Goal: Transaction & Acquisition: Purchase product/service

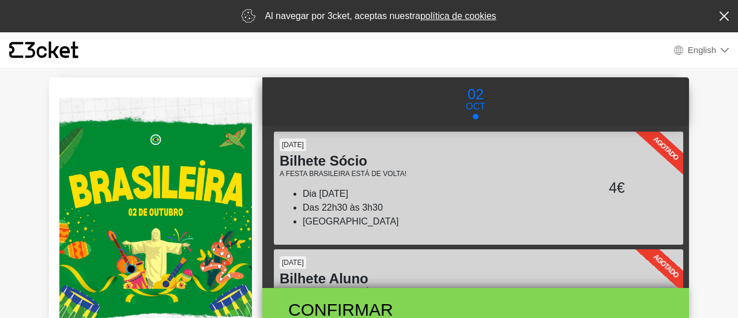
drag, startPoint x: 356, startPoint y: 220, endPoint x: 441, endPoint y: 220, distance: 84.2
click at [441, 220] on li "[GEOGRAPHIC_DATA]" at bounding box center [436, 222] width 267 height 14
click at [554, 187] on li "Dia [DATE]" at bounding box center [436, 194] width 267 height 14
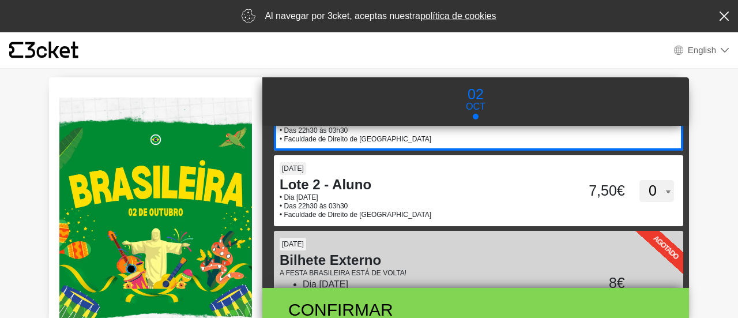
scroll to position [163, 0]
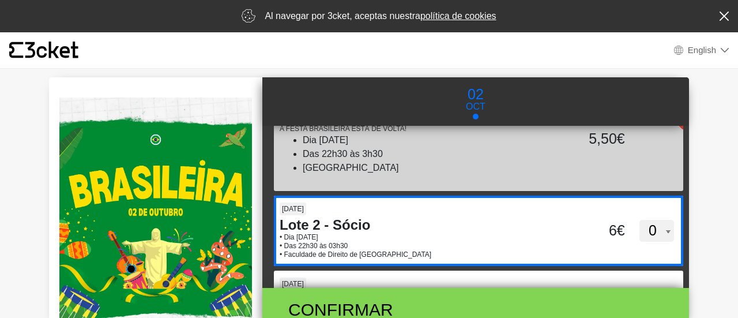
click at [516, 217] on h4 "Lote 2 - Sócio" at bounding box center [425, 225] width 290 height 17
click at [448, 213] on input "dkdFblk4ZlJ0Z21wYjZObm00RFY2dz09" at bounding box center [361, 203] width 174 height 17
select select "1"
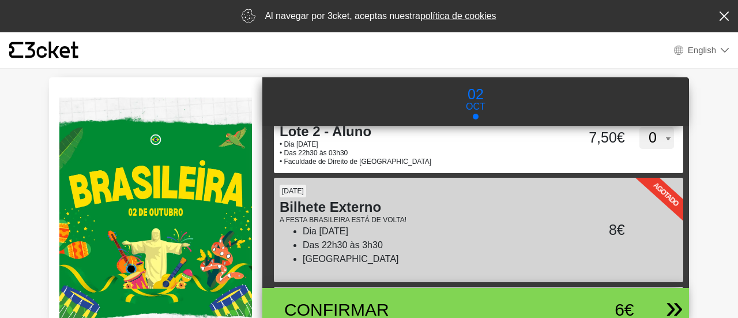
scroll to position [393, 0]
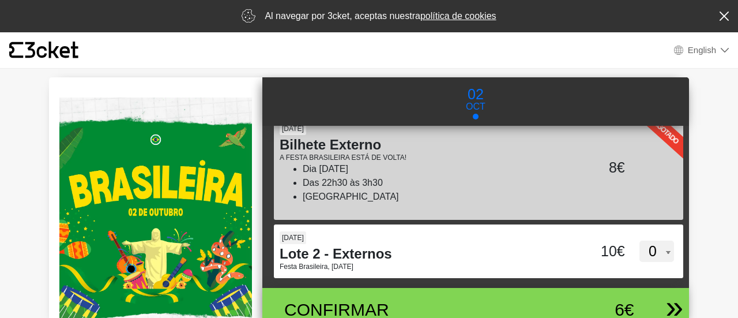
click at [539, 307] on div "6€" at bounding box center [585, 309] width 98 height 26
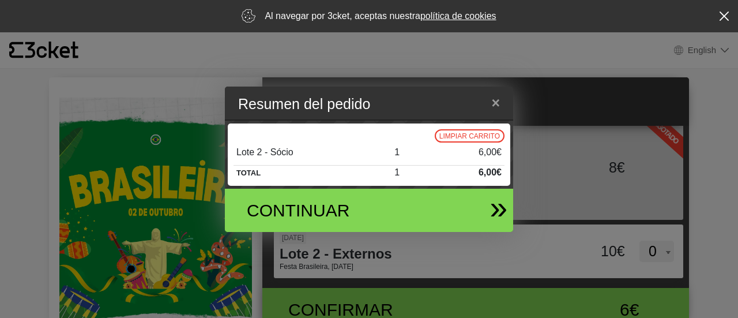
click at [431, 210] on div "Continuar" at bounding box center [365, 210] width 270 height 43
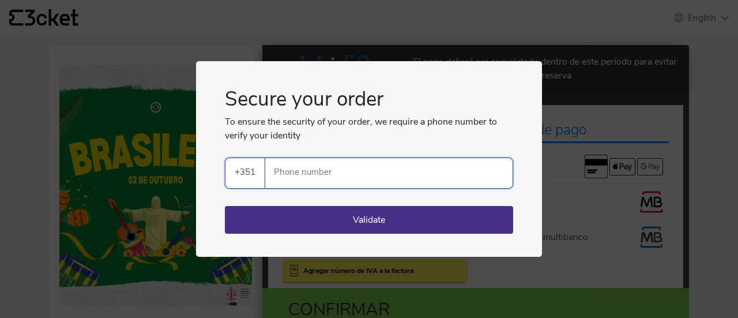
click at [355, 172] on input "Phone number" at bounding box center [393, 173] width 238 height 30
type input "920473877"
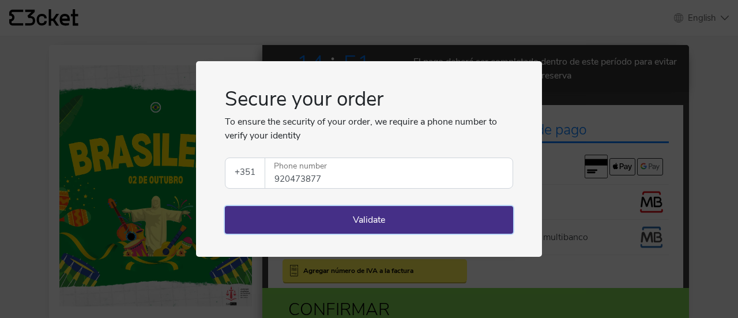
click at [442, 226] on button "Validate" at bounding box center [369, 220] width 288 height 28
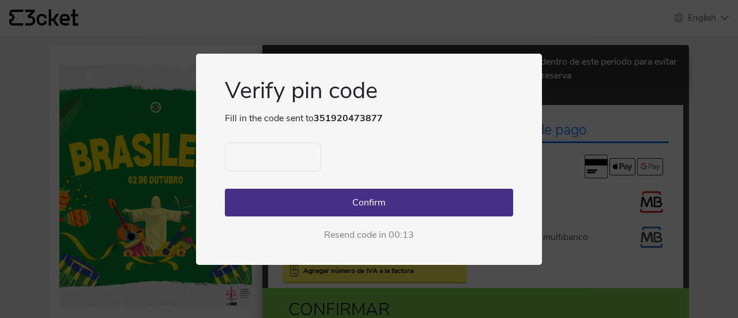
click at [289, 153] on input "text" at bounding box center [273, 156] width 96 height 29
type input "6680"
click at [468, 193] on button "Confirm" at bounding box center [369, 203] width 288 height 28
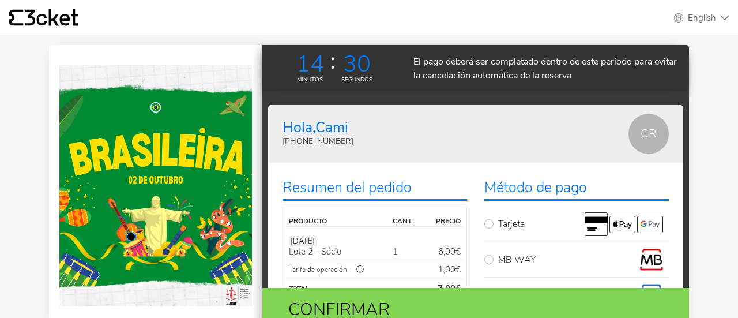
click at [524, 233] on label "Tarjeta" at bounding box center [583, 224] width 171 height 24
click at [506, 220] on input "Tarjeta" at bounding box center [501, 215] width 7 height 7
radio input "true"
